Goal: Task Accomplishment & Management: Manage account settings

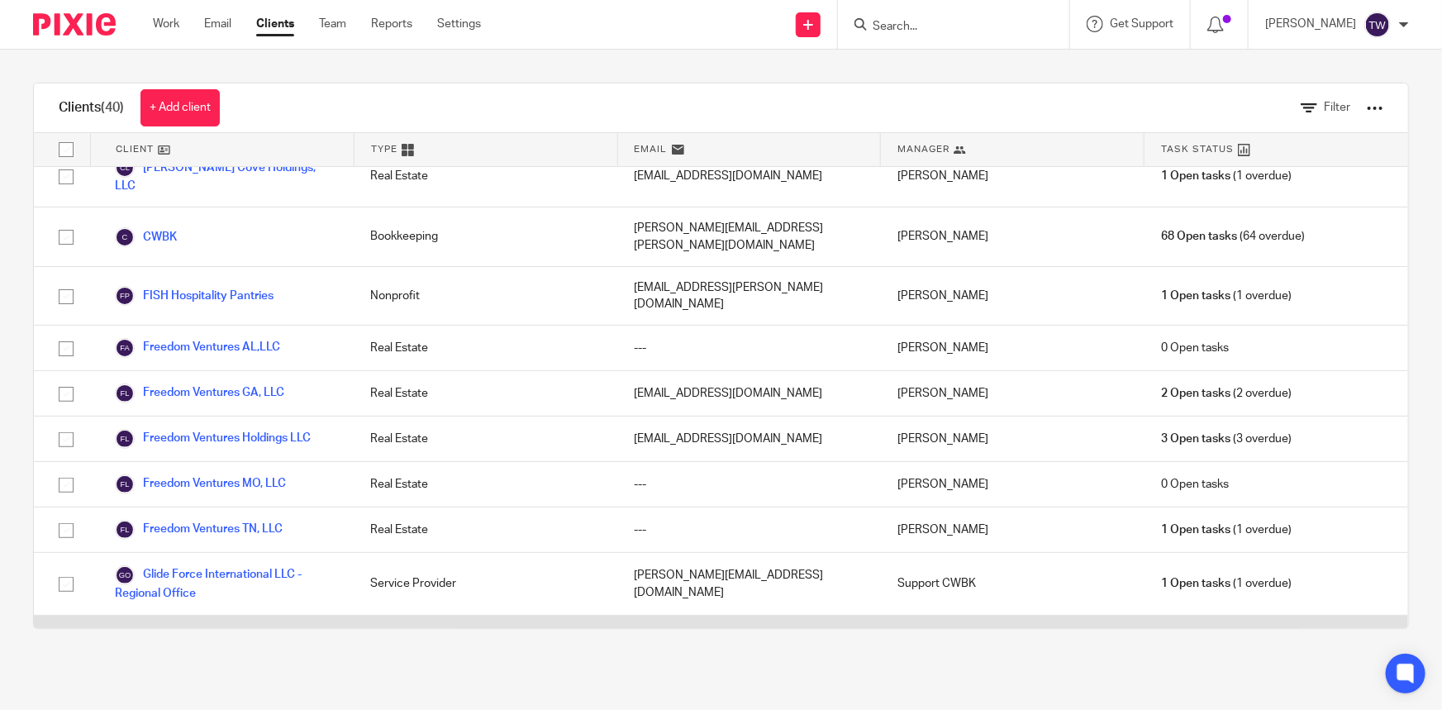
scroll to position [601, 0]
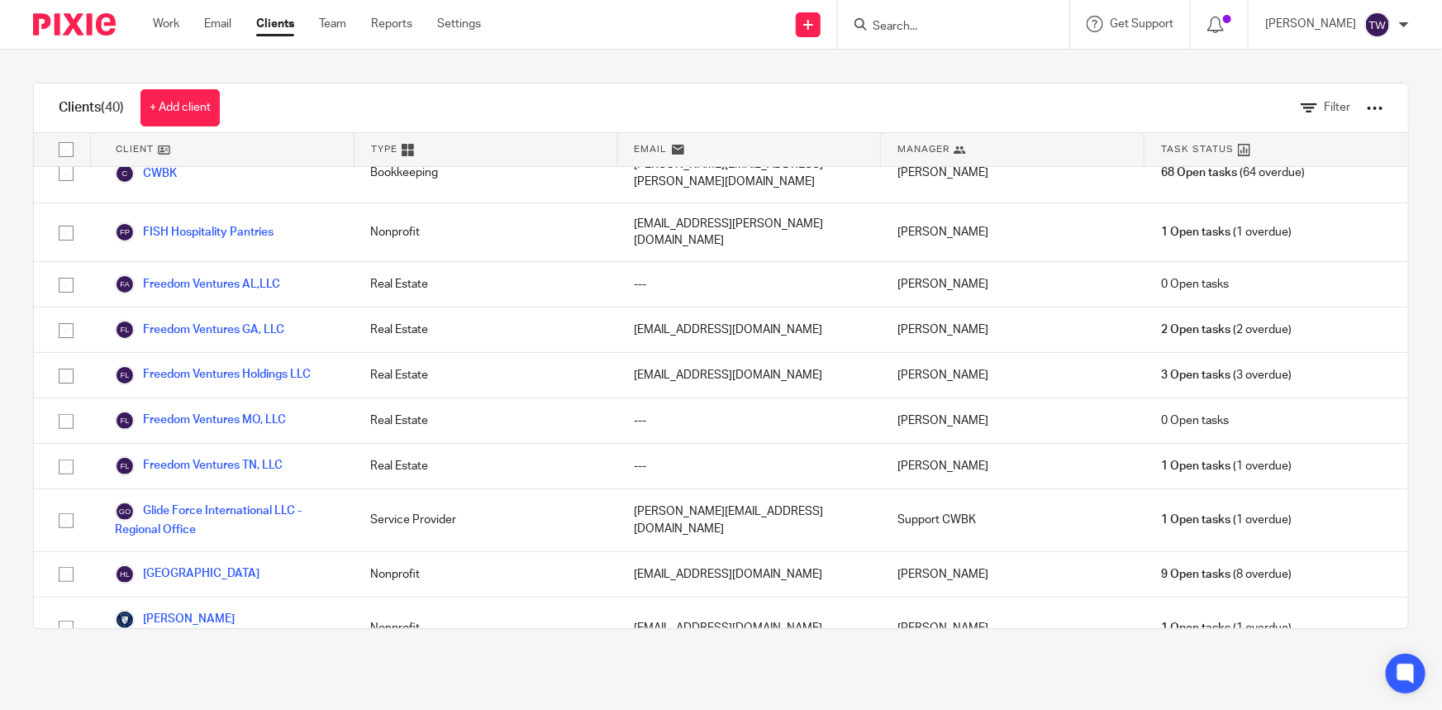
click at [186, 678] on link "ITEM Ministries" at bounding box center [168, 688] width 107 height 20
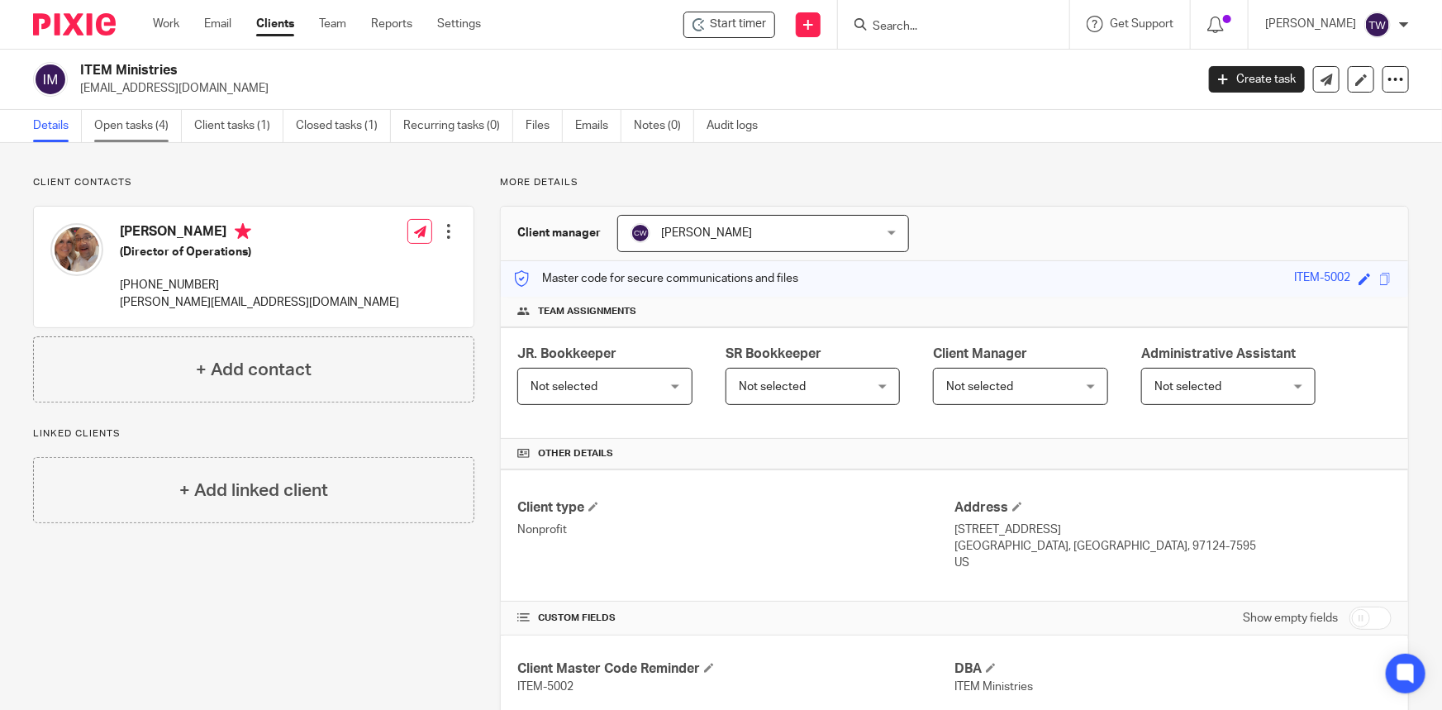
click at [121, 124] on link "Open tasks (4)" at bounding box center [138, 126] width 88 height 32
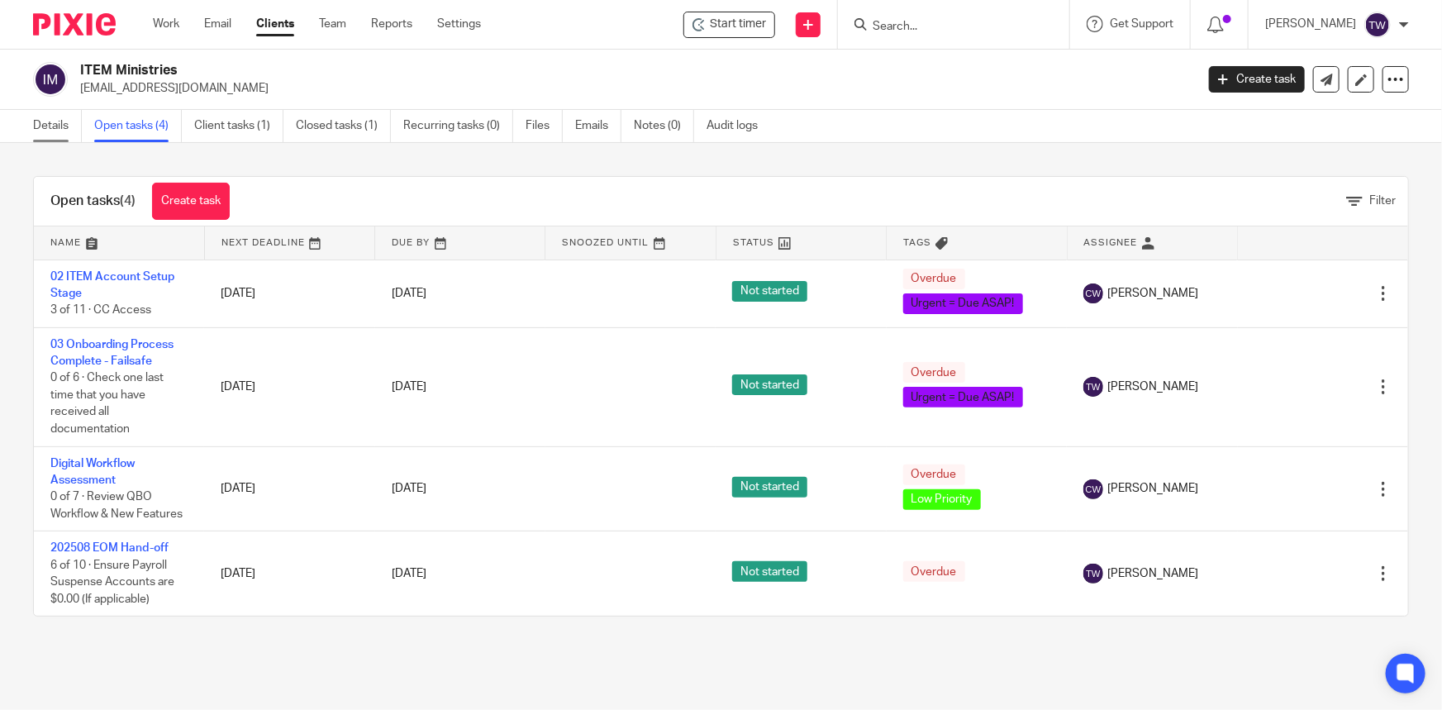
click at [33, 124] on link "Details" at bounding box center [57, 126] width 49 height 32
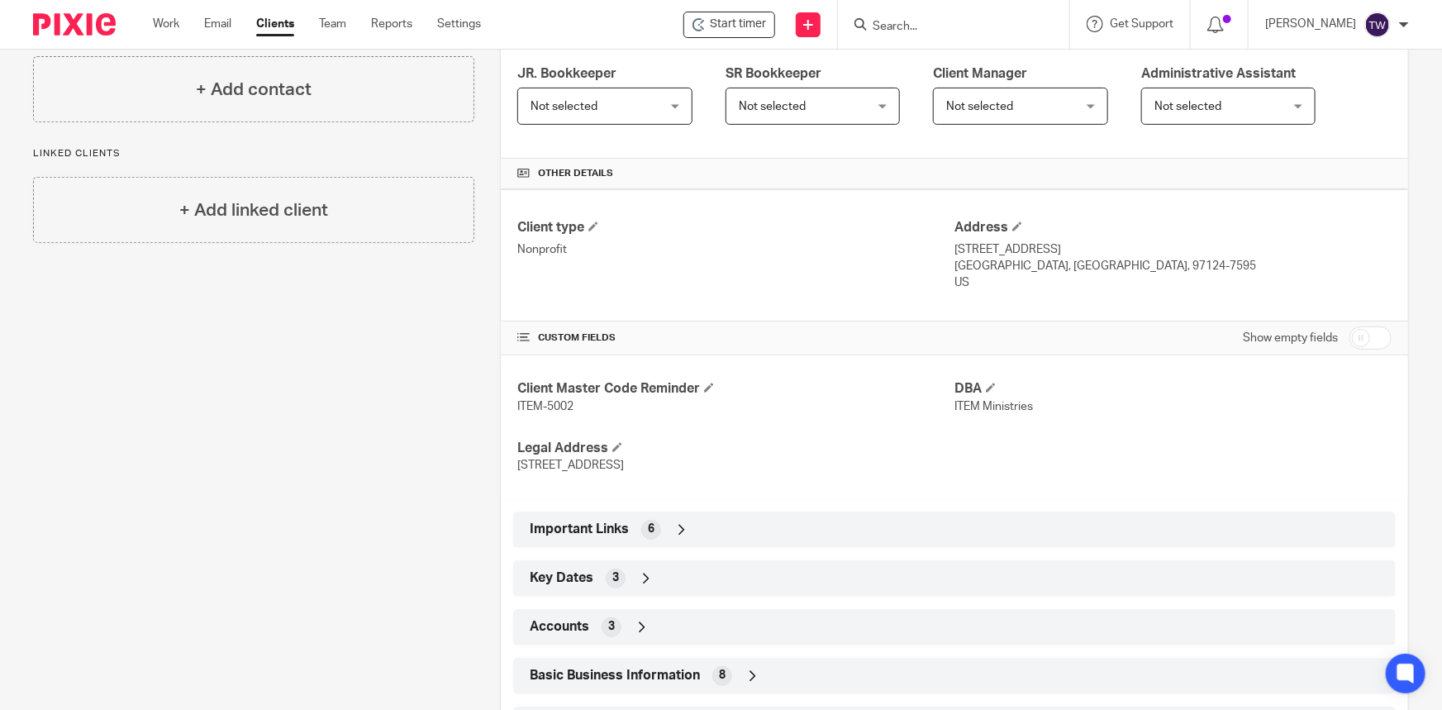
scroll to position [300, 0]
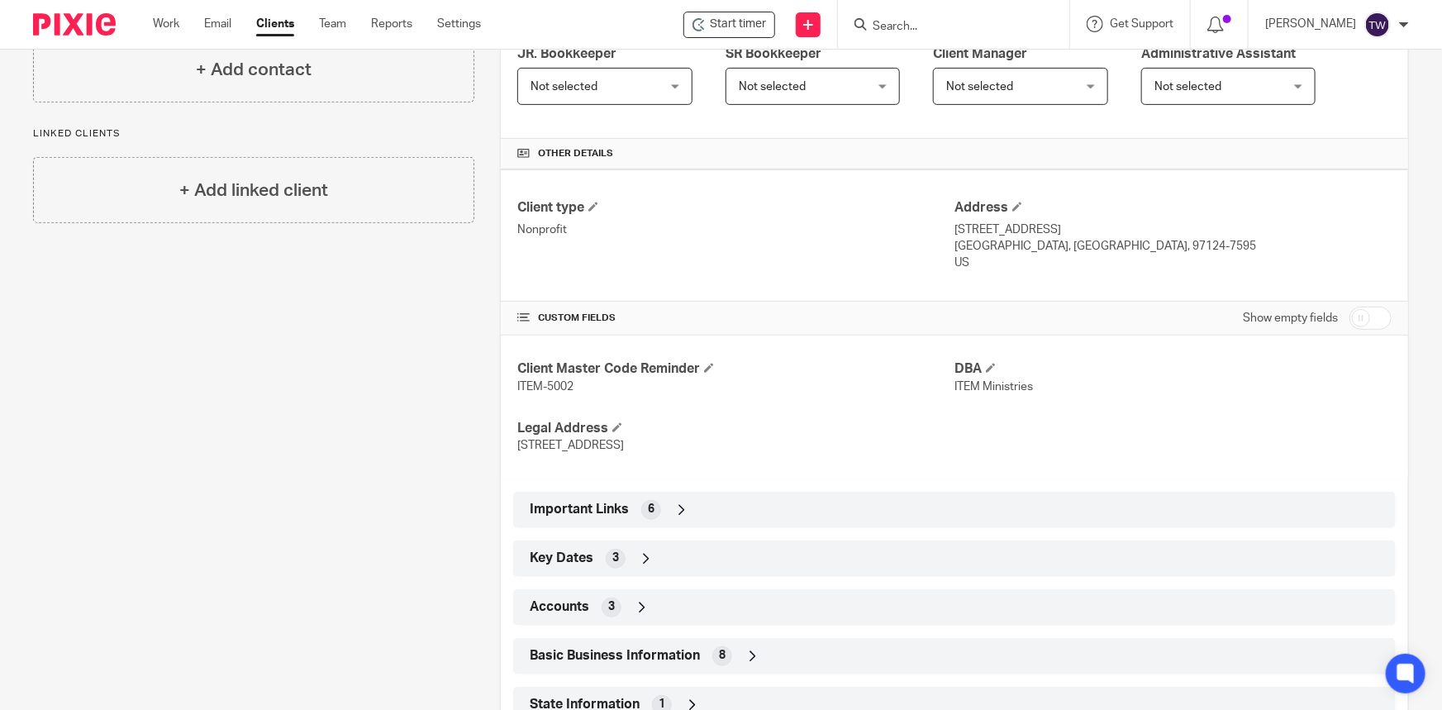
click at [678, 506] on icon at bounding box center [681, 510] width 17 height 17
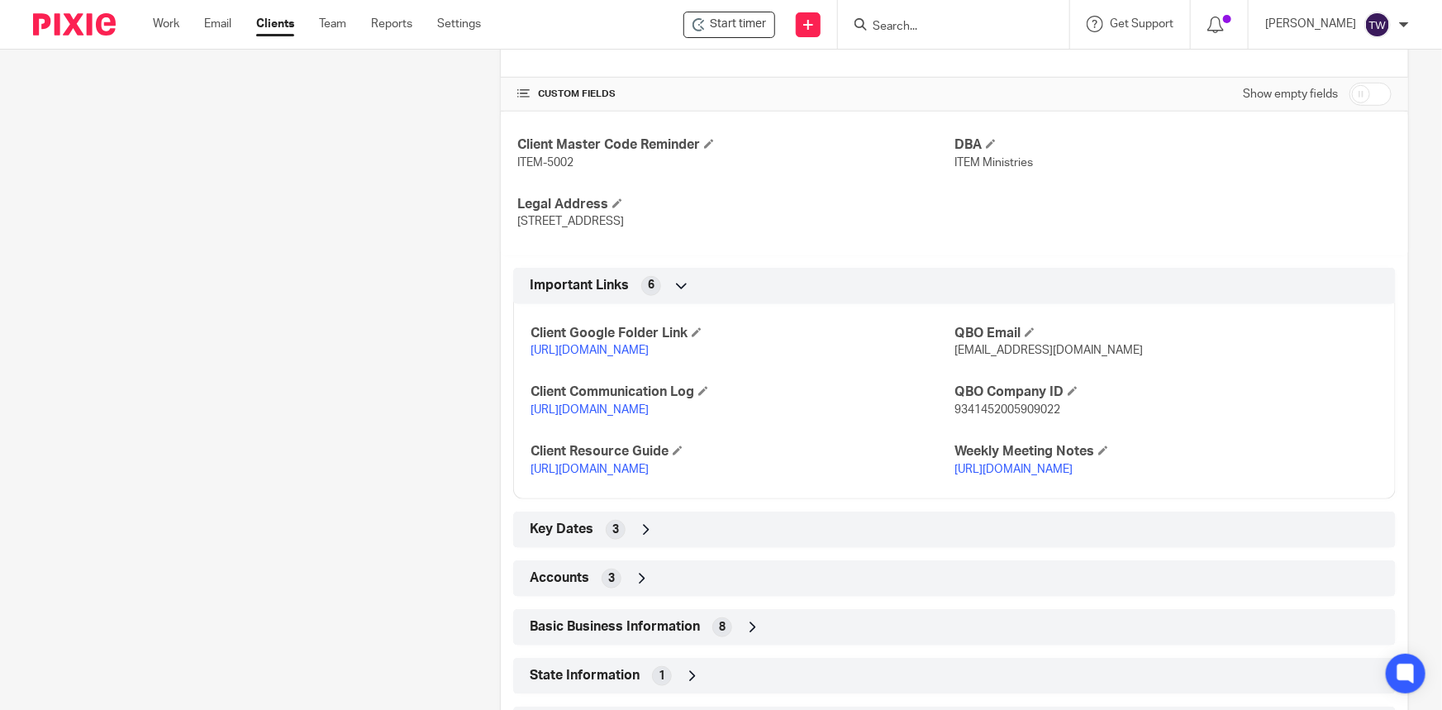
scroll to position [601, 0]
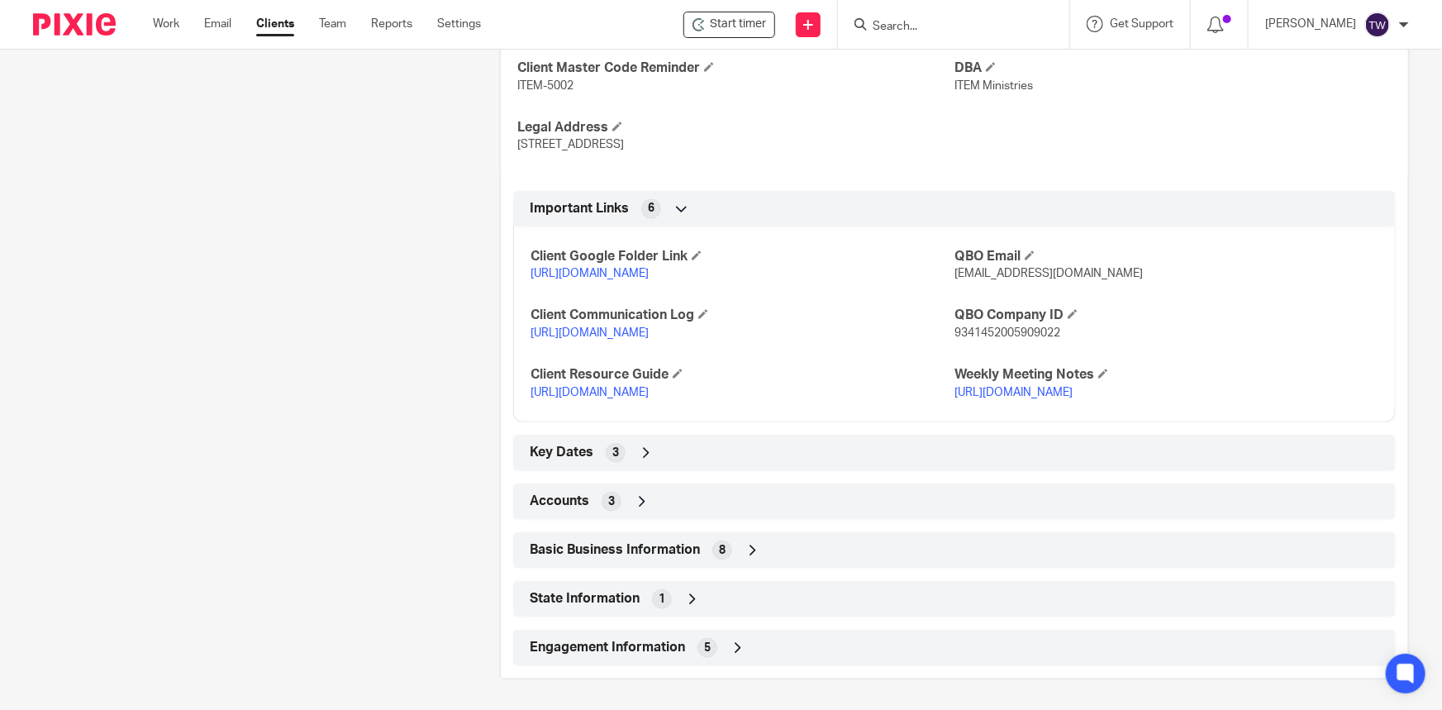
click at [649, 398] on link "https://docs.google.com/document/d/1T6_UEiQCFulJywOPbOeY3E7SHs8_ELN28mZ39dEO6QM…" at bounding box center [589, 393] width 118 height 12
